Goal: Check status: Check status

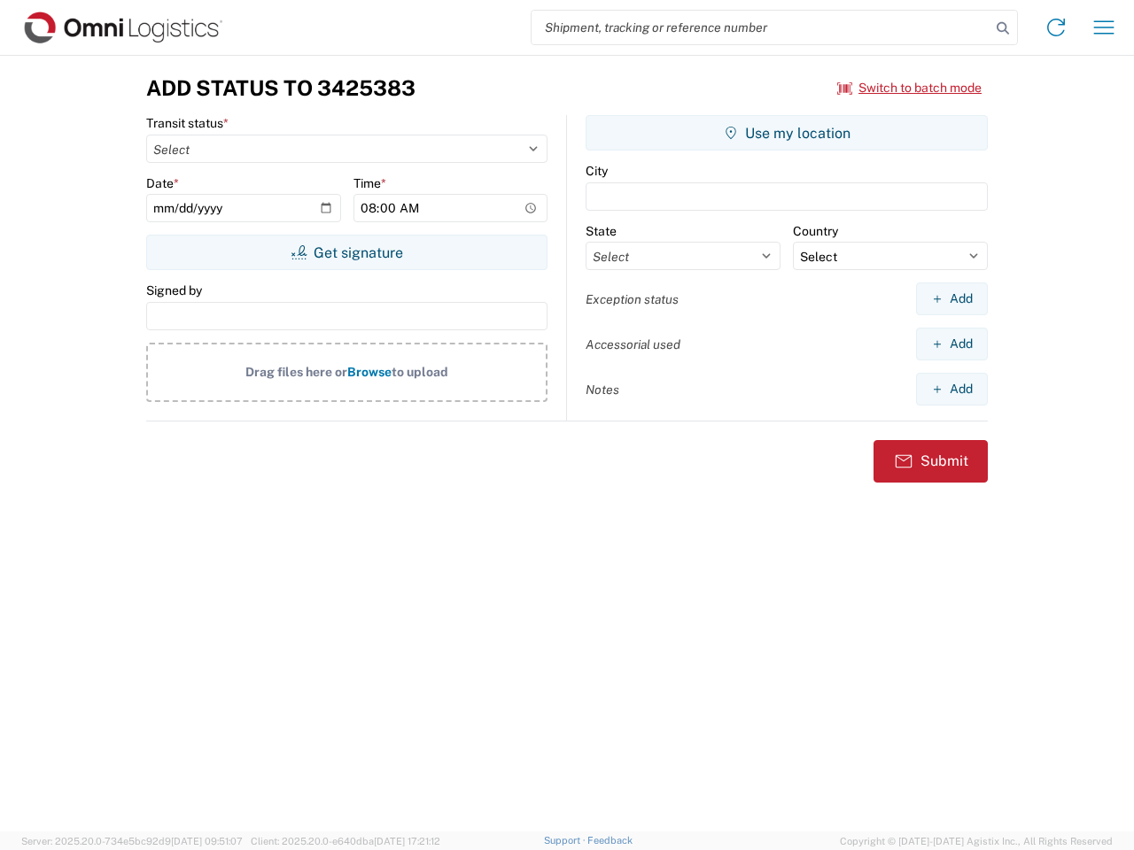
click at [761, 27] on input "search" at bounding box center [760, 28] width 459 height 34
click at [1003, 28] on icon at bounding box center [1002, 28] width 25 height 25
click at [1056, 27] on icon at bounding box center [1056, 27] width 28 height 28
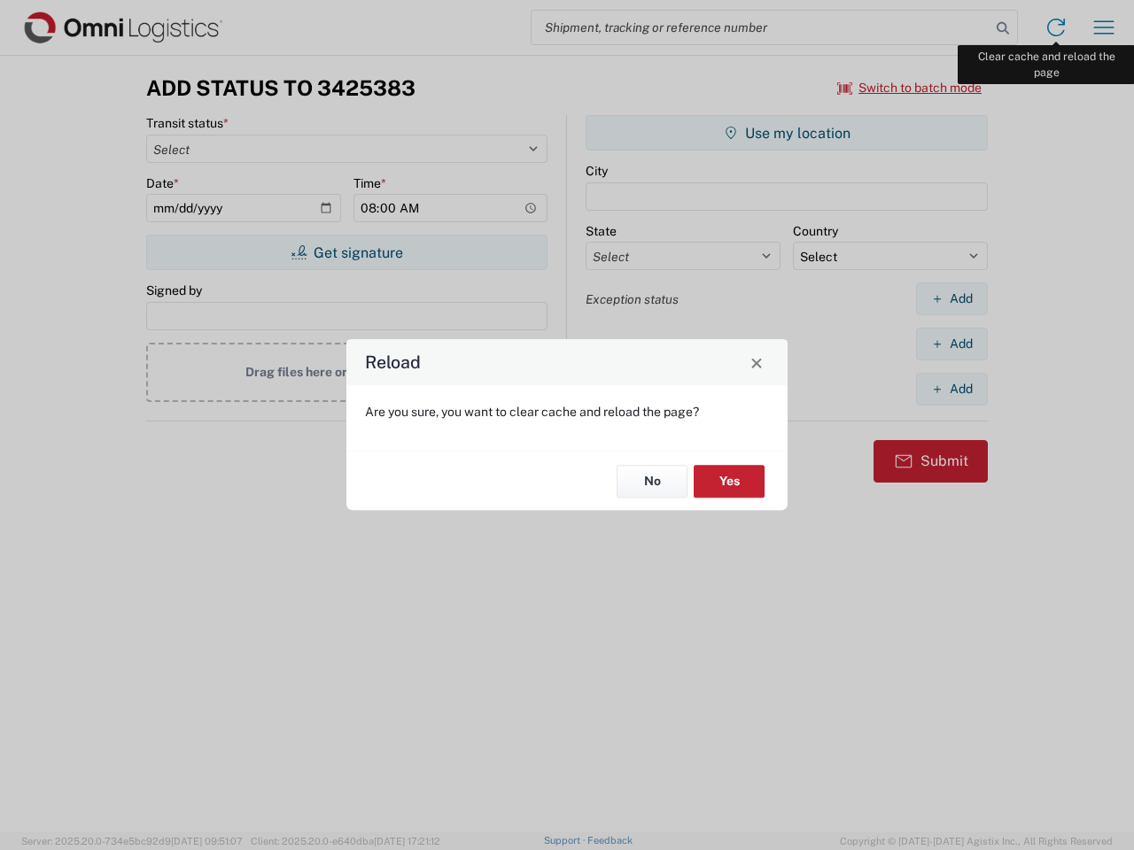
click at [1104, 27] on div "Reload Are you sure, you want to clear cache and reload the page? No Yes" at bounding box center [567, 425] width 1134 height 850
click at [910, 88] on div "Reload Are you sure, you want to clear cache and reload the page? No Yes" at bounding box center [567, 425] width 1134 height 850
click at [346, 252] on div "Reload Are you sure, you want to clear cache and reload the page? No Yes" at bounding box center [567, 425] width 1134 height 850
click at [786, 133] on div "Reload Are you sure, you want to clear cache and reload the page? No Yes" at bounding box center [567, 425] width 1134 height 850
click at [951, 298] on div "Reload Are you sure, you want to clear cache and reload the page? No Yes" at bounding box center [567, 425] width 1134 height 850
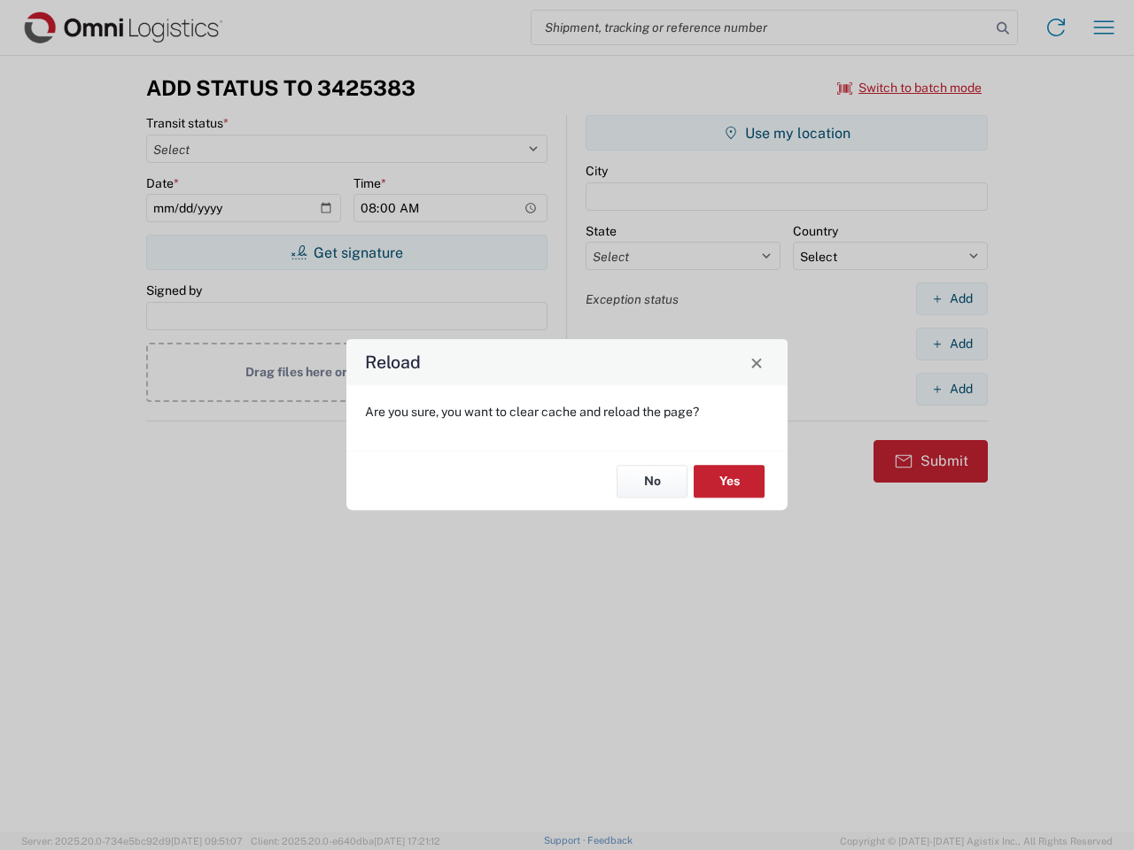
click at [951, 344] on div "Reload Are you sure, you want to clear cache and reload the page? No Yes" at bounding box center [567, 425] width 1134 height 850
click at [951, 389] on div "Reload Are you sure, you want to clear cache and reload the page? No Yes" at bounding box center [567, 425] width 1134 height 850
